Goal: Task Accomplishment & Management: Complete application form

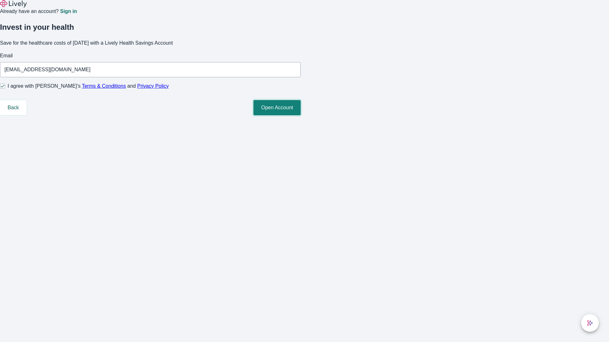
click at [300, 115] on button "Open Account" at bounding box center [276, 107] width 47 height 15
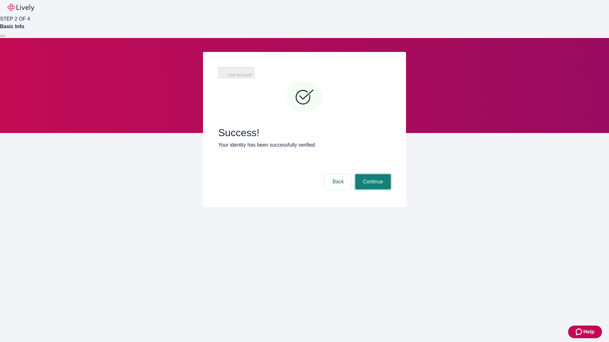
click at [372, 174] on button "Continue" at bounding box center [372, 181] width 35 height 15
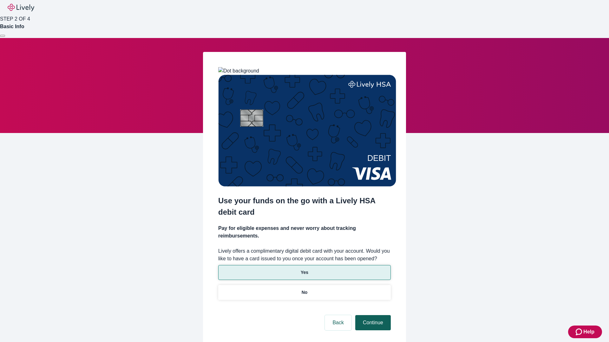
click at [304, 269] on p "Yes" at bounding box center [304, 272] width 8 height 7
click at [372, 315] on button "Continue" at bounding box center [372, 322] width 35 height 15
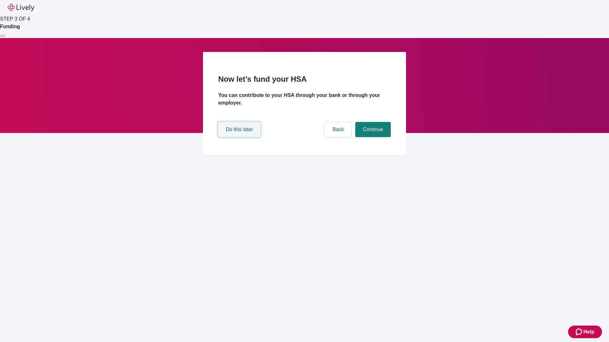
click at [240, 137] on button "Do this later" at bounding box center [239, 129] width 42 height 15
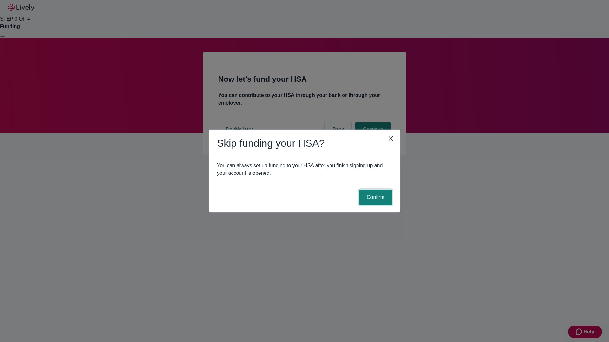
click at [374, 197] on button "Confirm" at bounding box center [375, 197] width 33 height 15
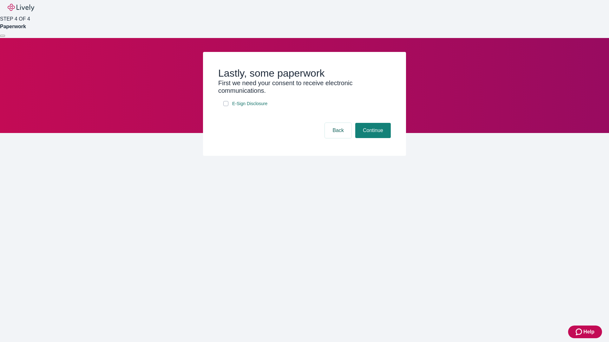
click at [226, 106] on input "E-Sign Disclosure" at bounding box center [225, 103] width 5 height 5
checkbox input "true"
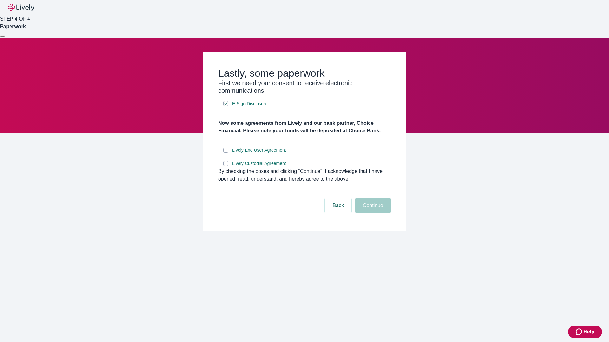
click at [226, 153] on input "Lively End User Agreement" at bounding box center [225, 150] width 5 height 5
checkbox input "true"
click at [226, 166] on input "Lively Custodial Agreement" at bounding box center [225, 163] width 5 height 5
checkbox input "true"
click at [372, 213] on button "Continue" at bounding box center [372, 205] width 35 height 15
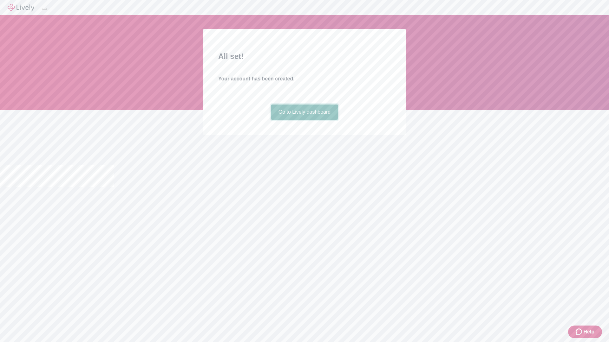
click at [304, 120] on link "Go to Lively dashboard" at bounding box center [305, 112] width 68 height 15
